Goal: Navigation & Orientation: Understand site structure

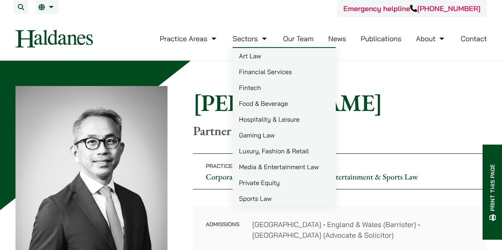
click at [250, 72] on link "Financial Services" at bounding box center [283, 72] width 103 height 16
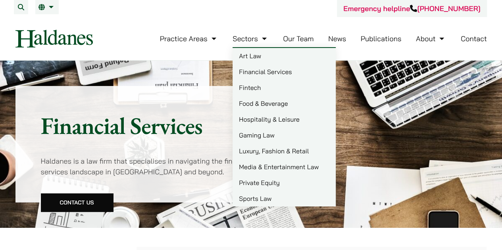
click at [257, 87] on link "Fintech" at bounding box center [283, 88] width 103 height 16
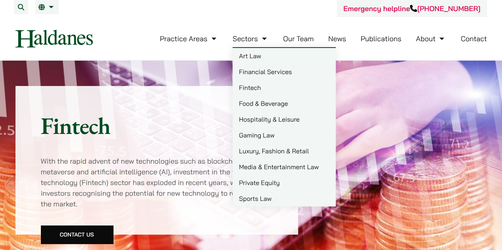
click at [266, 131] on link "Gaming Law" at bounding box center [283, 135] width 103 height 16
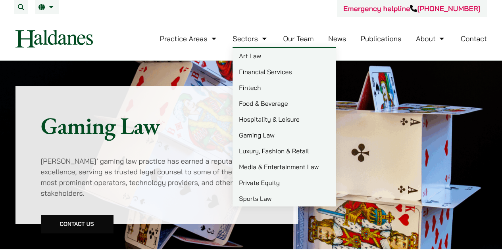
click at [262, 152] on link "Luxury, Fashion & Retail" at bounding box center [283, 151] width 103 height 16
